Goal: Information Seeking & Learning: Check status

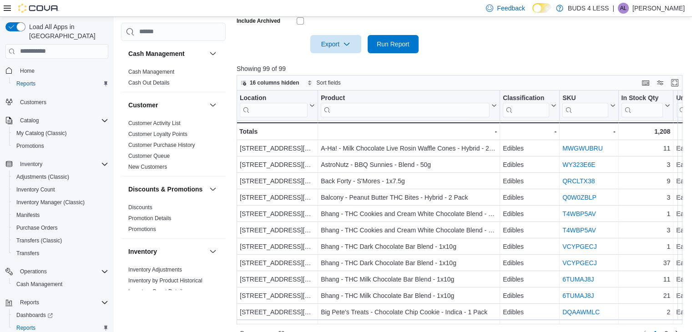
scroll to position [132, 0]
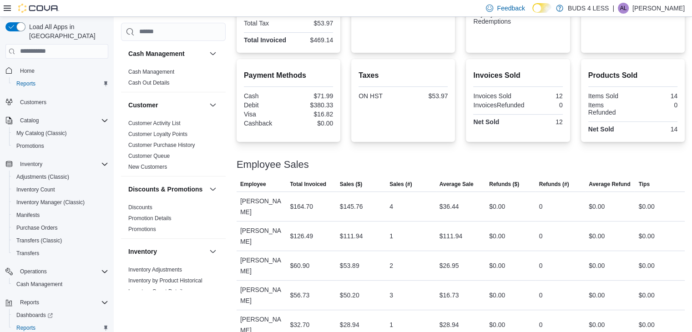
scroll to position [152, 0]
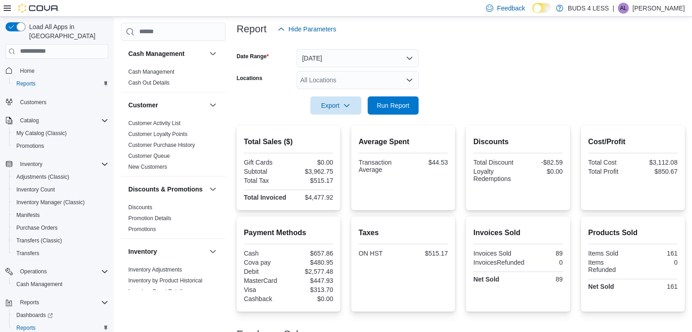
scroll to position [86, 0]
